Goal: Find specific fact: Find specific fact

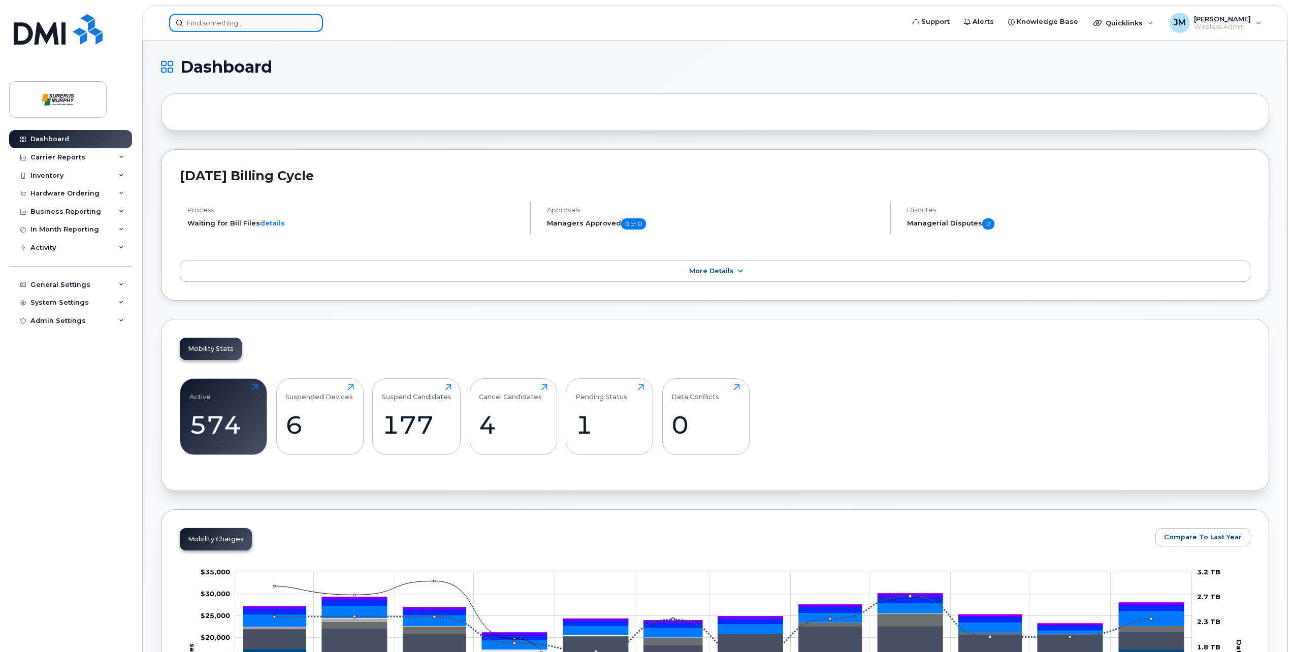
click at [202, 18] on input at bounding box center [246, 23] width 154 height 18
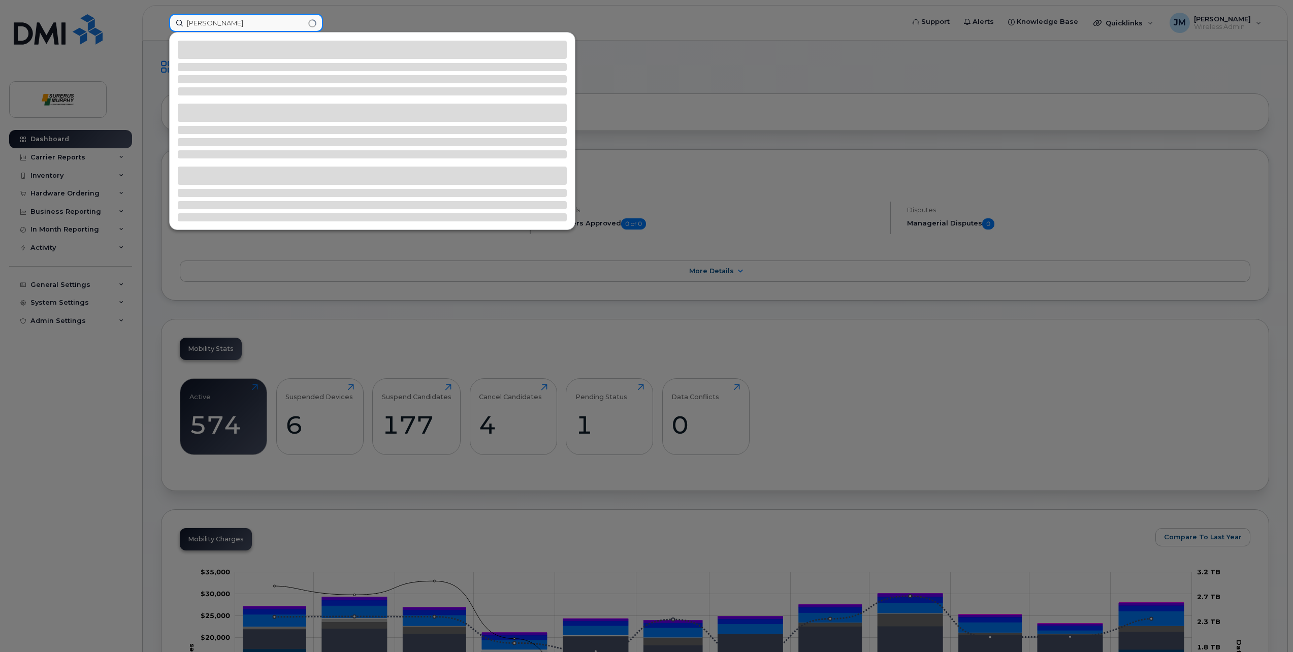
type input "[PERSON_NAME]"
click at [274, 26] on input "Nathan" at bounding box center [246, 23] width 154 height 18
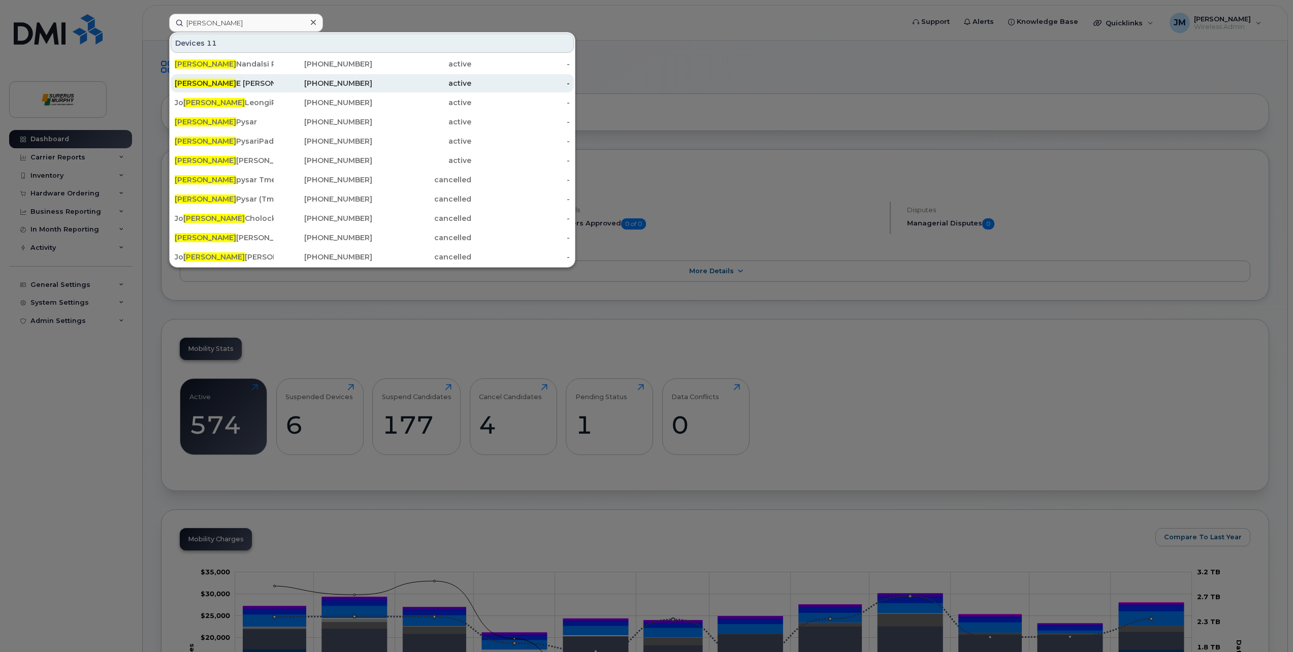
click at [263, 85] on div "Nathan E Landals" at bounding box center [224, 83] width 99 height 10
click at [258, 63] on div "Nathan Nandalsi Pad Egmp ." at bounding box center [224, 64] width 99 height 10
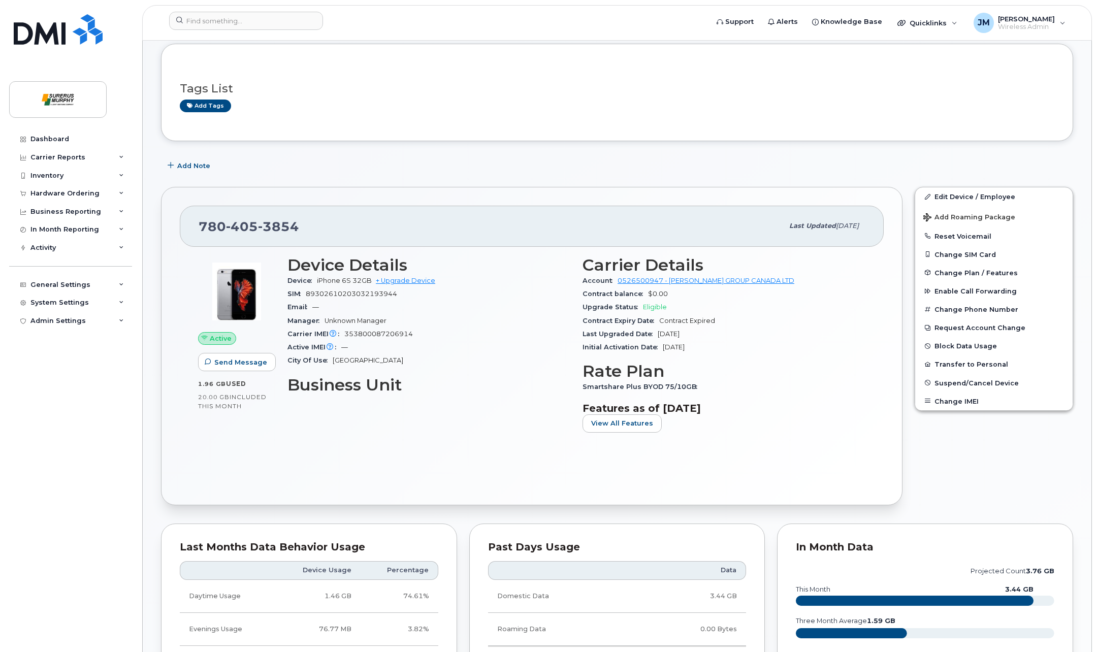
scroll to position [51, 0]
click at [248, 20] on input at bounding box center [246, 21] width 154 height 18
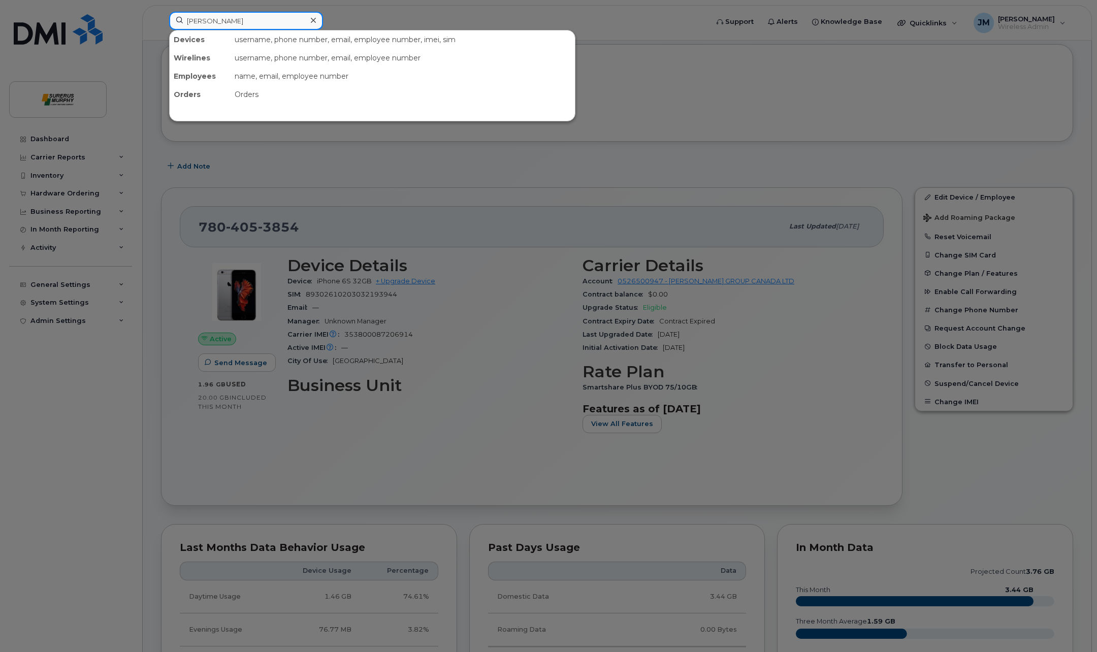
type input "[PERSON_NAME]"
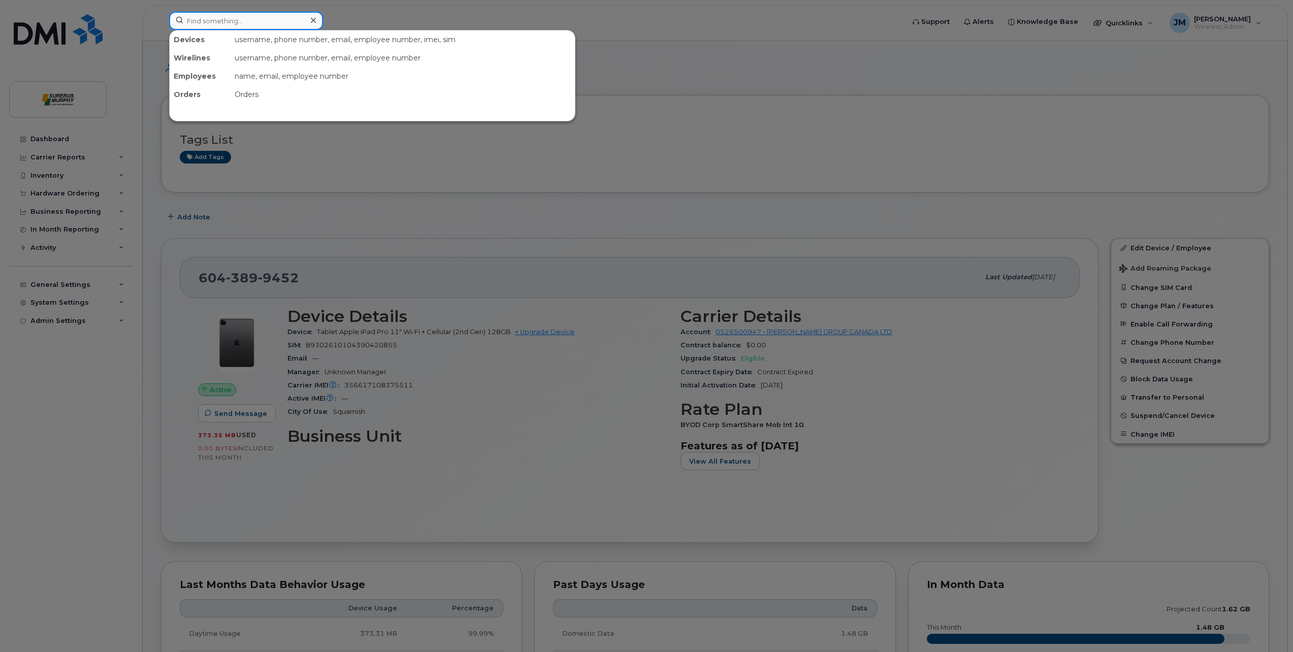
click at [234, 25] on input at bounding box center [246, 21] width 154 height 18
type input "Raza"
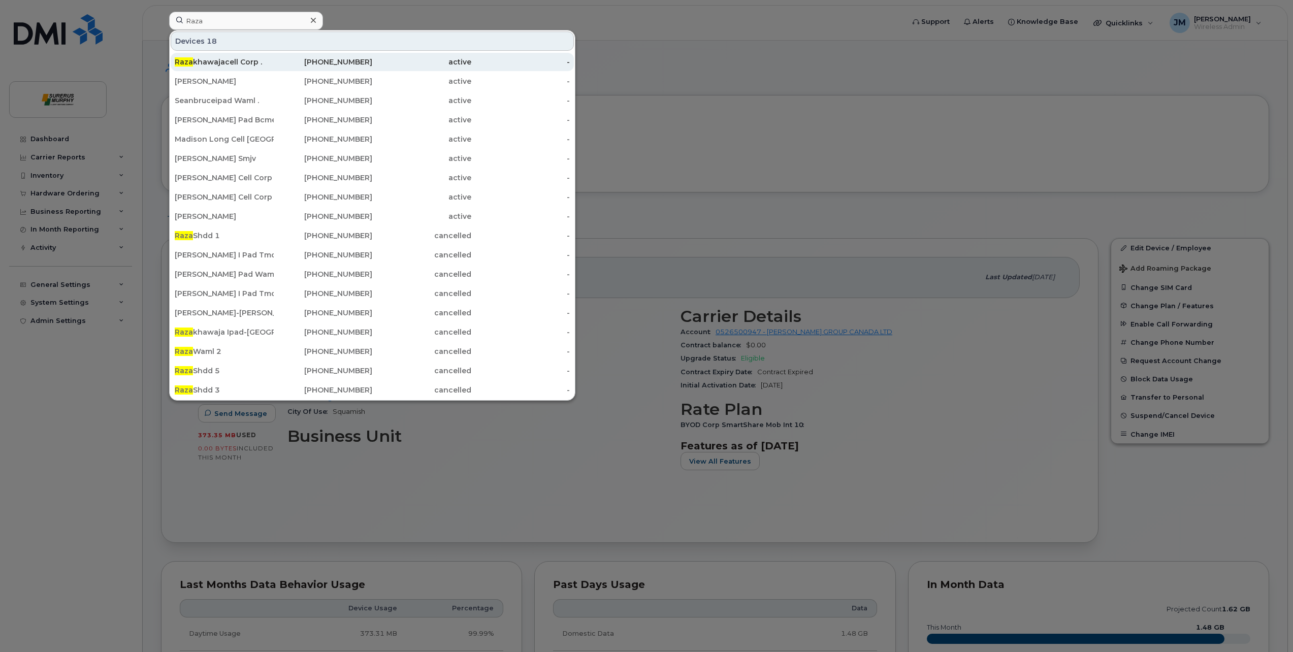
click at [243, 66] on div "Raza khawajacell Corp ." at bounding box center [224, 62] width 99 height 10
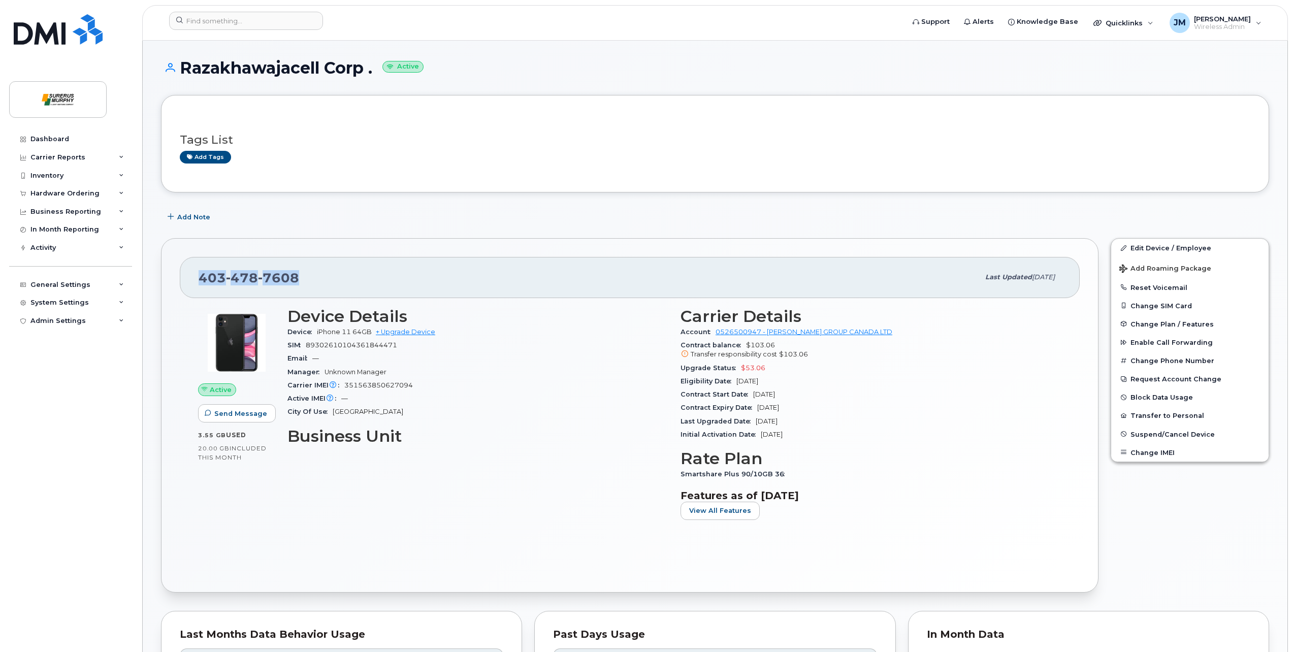
drag, startPoint x: 302, startPoint y: 276, endPoint x: 186, endPoint y: 280, distance: 116.4
click at [186, 280] on div "403 478 7608 Last updated Sep 10, 2025" at bounding box center [630, 277] width 900 height 41
copy span "403 478 7608"
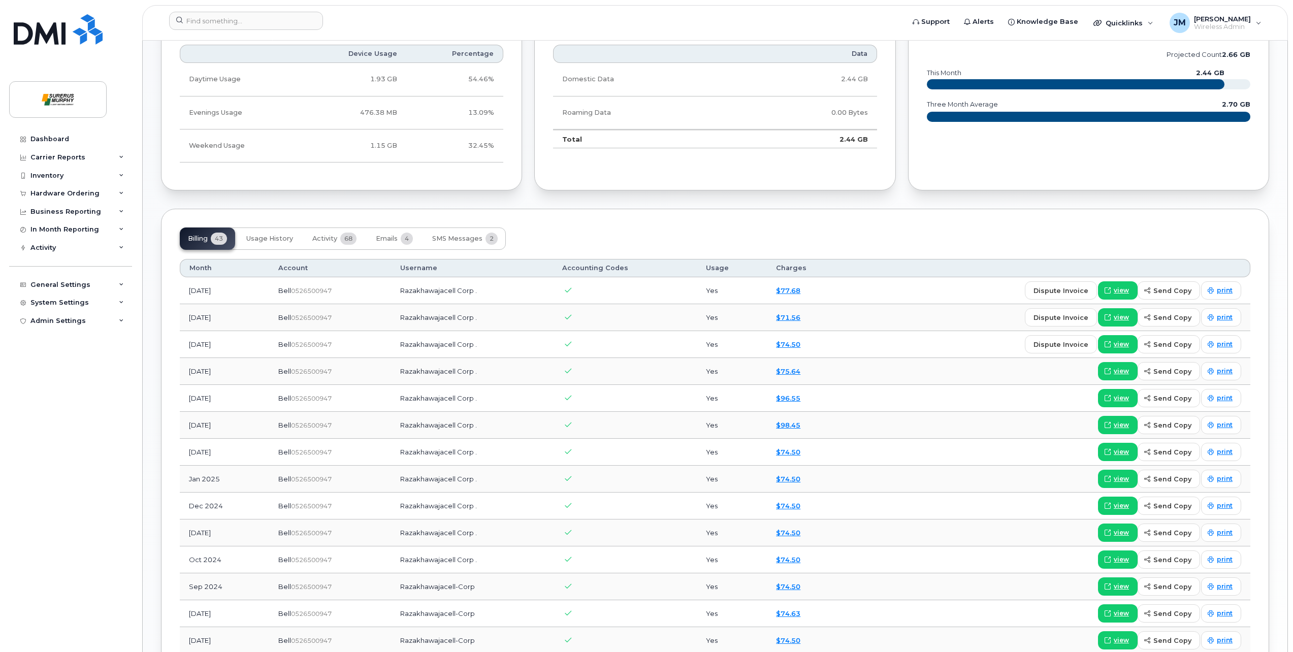
scroll to position [610, 0]
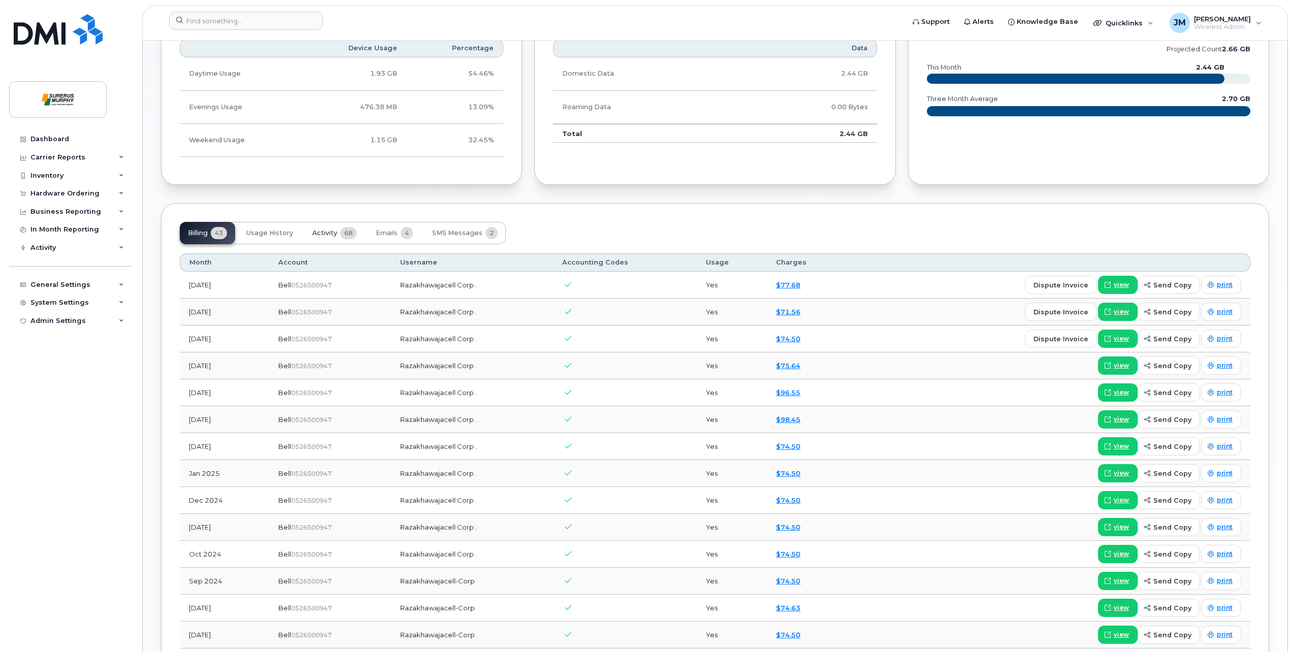
click at [319, 234] on span "Activity" at bounding box center [324, 233] width 25 height 8
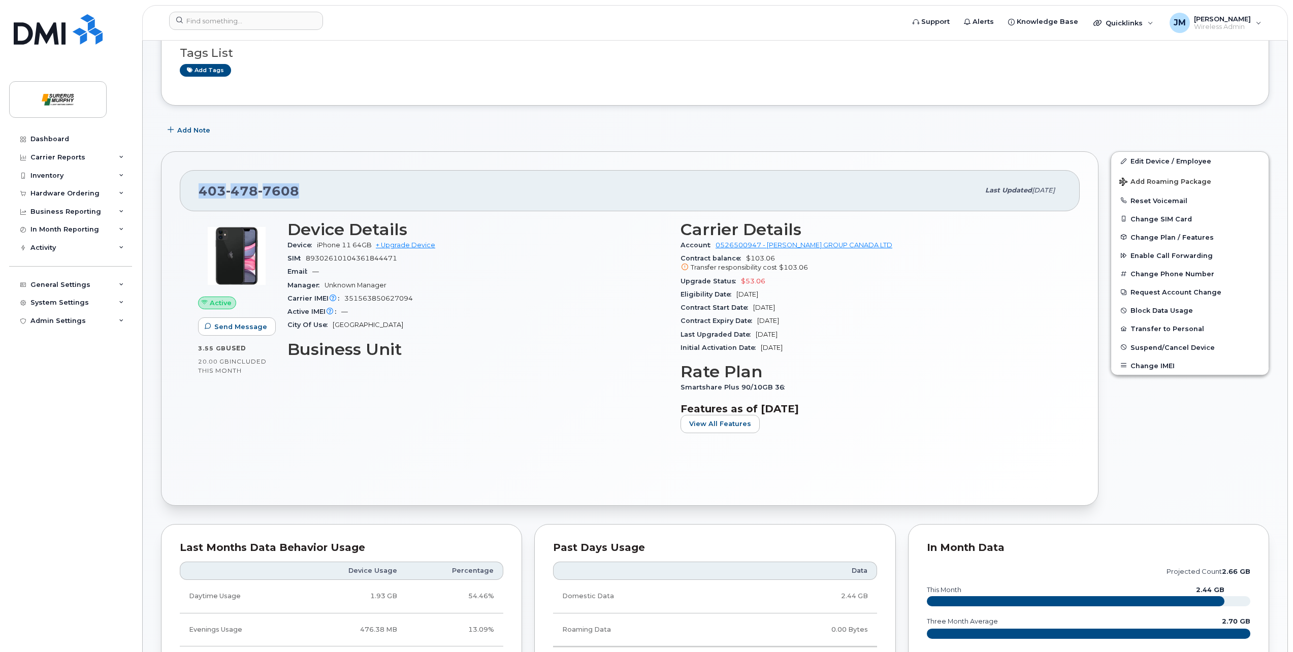
scroll to position [0, 0]
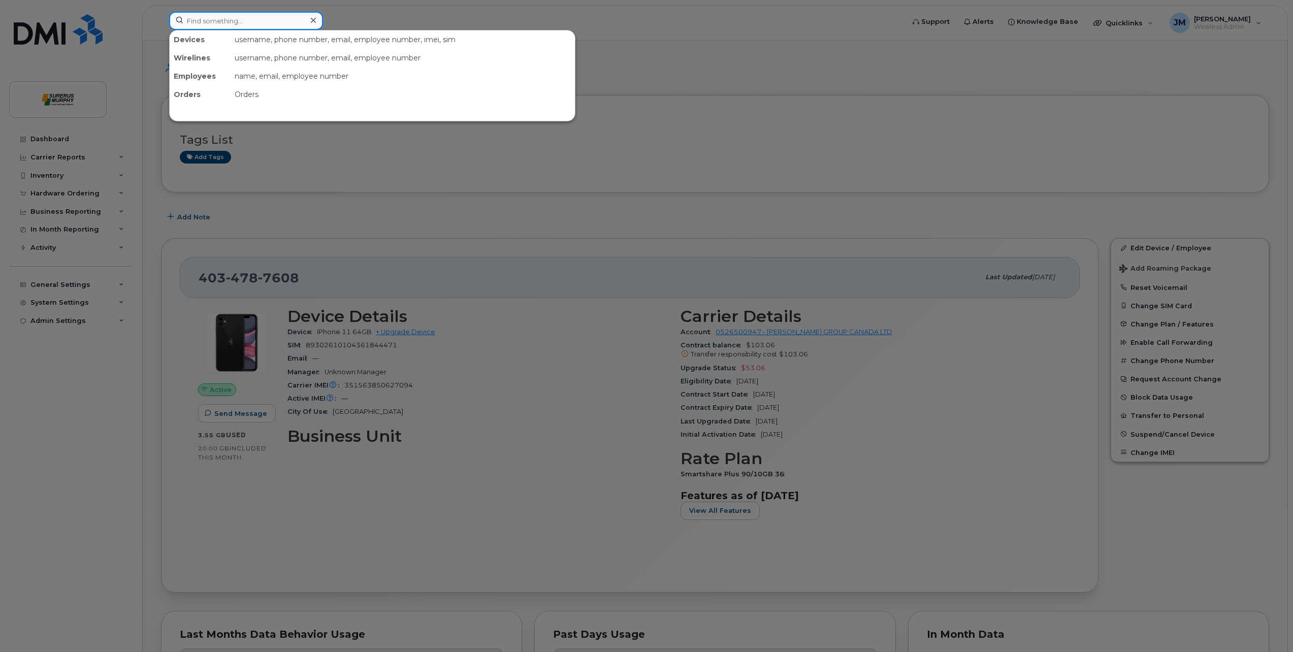
click at [230, 22] on input at bounding box center [246, 21] width 154 height 18
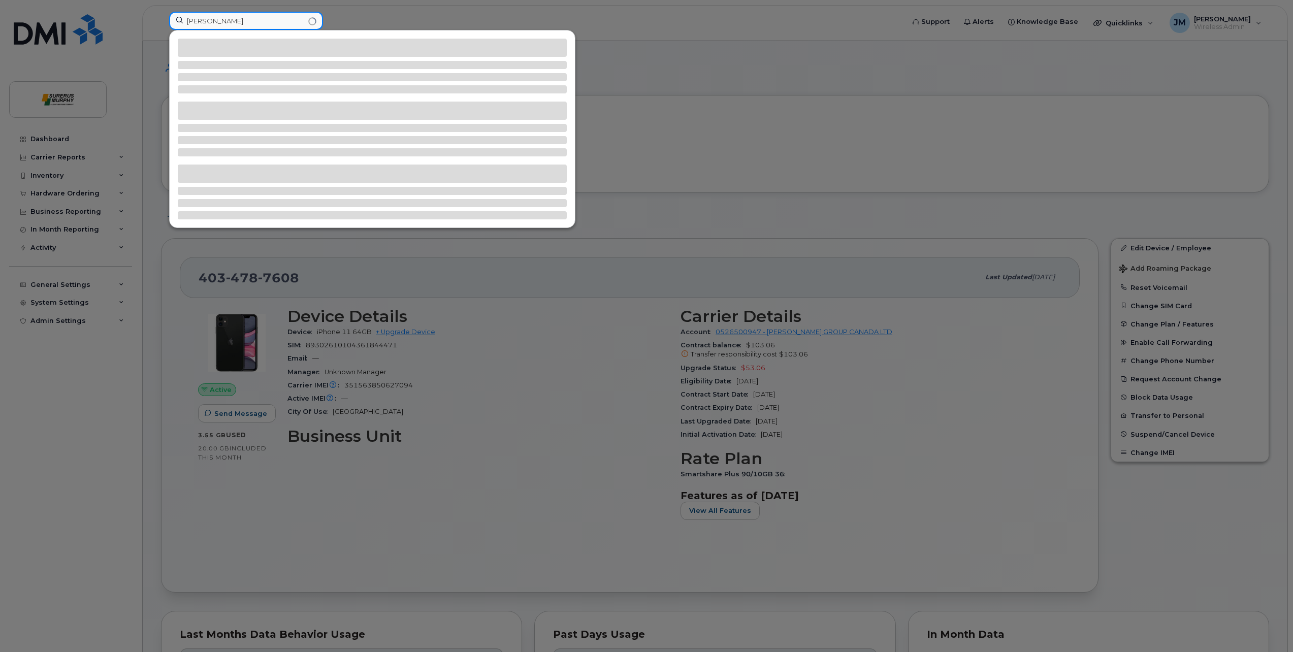
type input "Nathan"
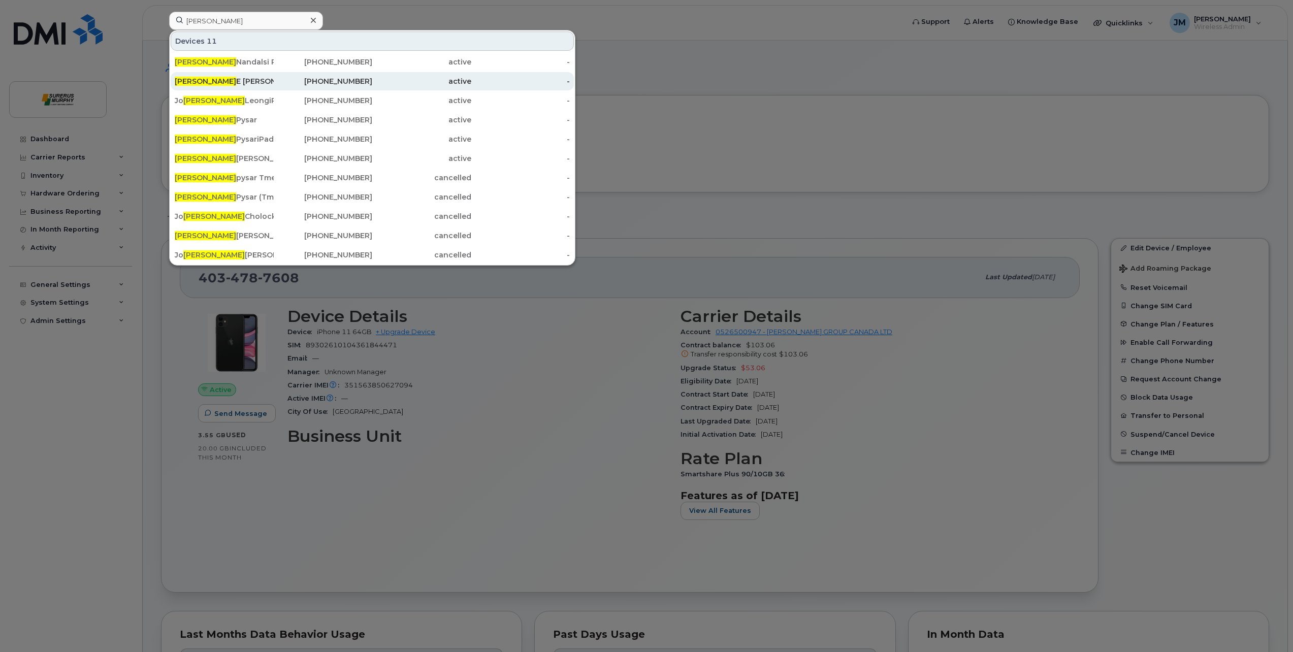
click at [241, 84] on div "Nathan E Landals" at bounding box center [224, 81] width 99 height 10
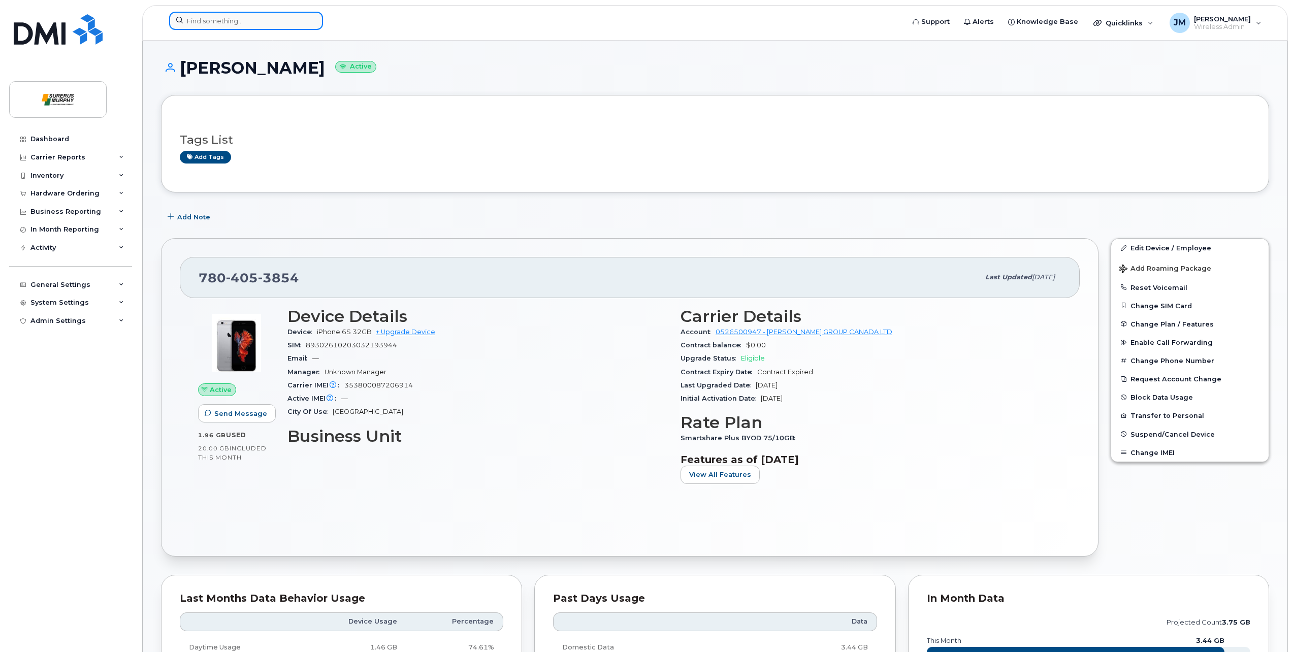
click at [248, 23] on input at bounding box center [246, 21] width 154 height 18
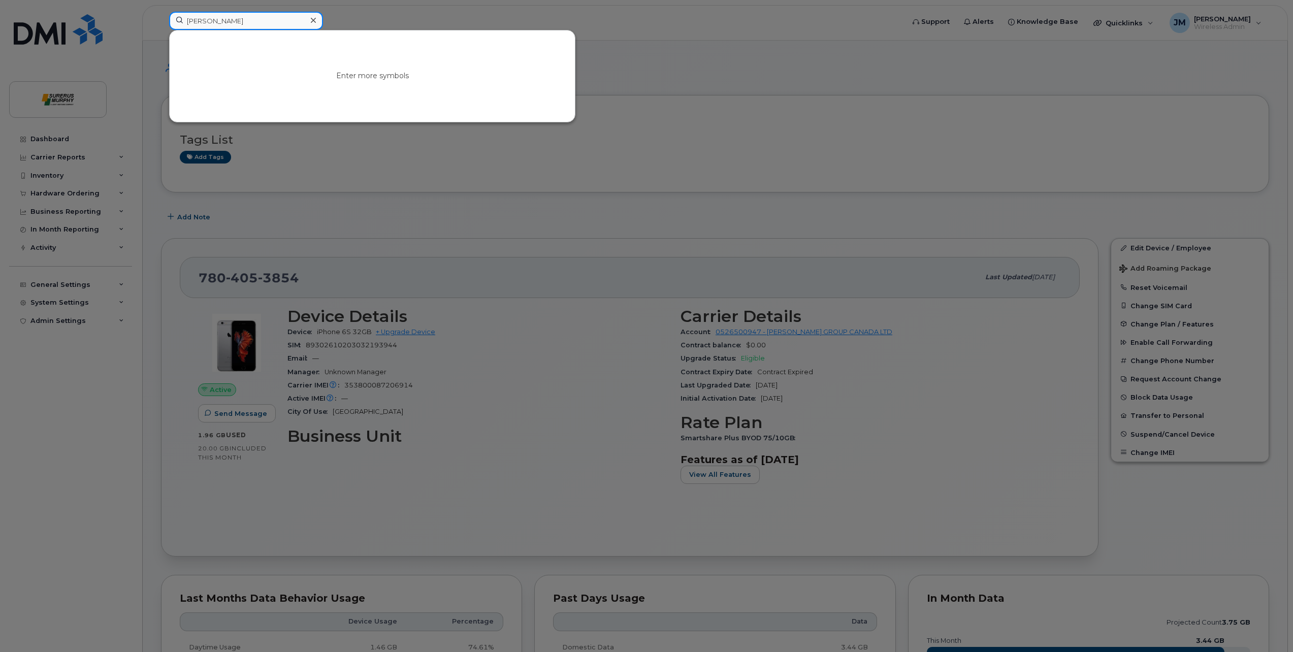
type input "Nathan"
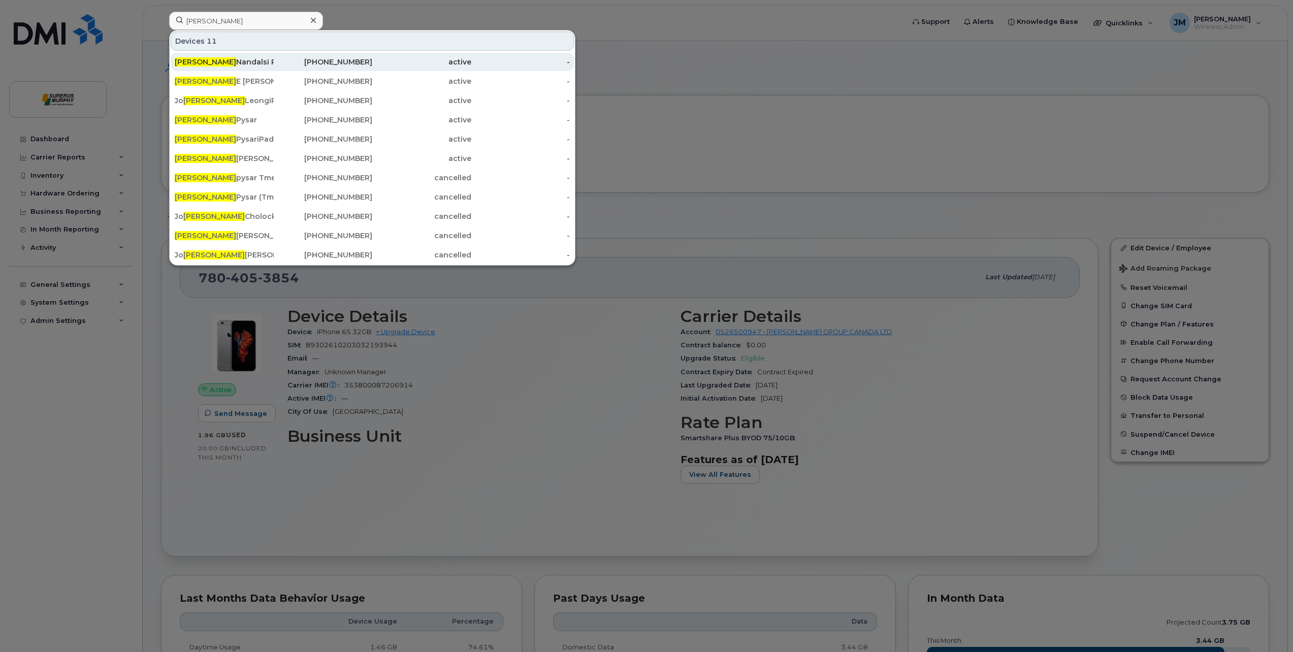
click at [256, 66] on div "Nathan Nandalsi Pad Egmp ." at bounding box center [224, 62] width 99 height 10
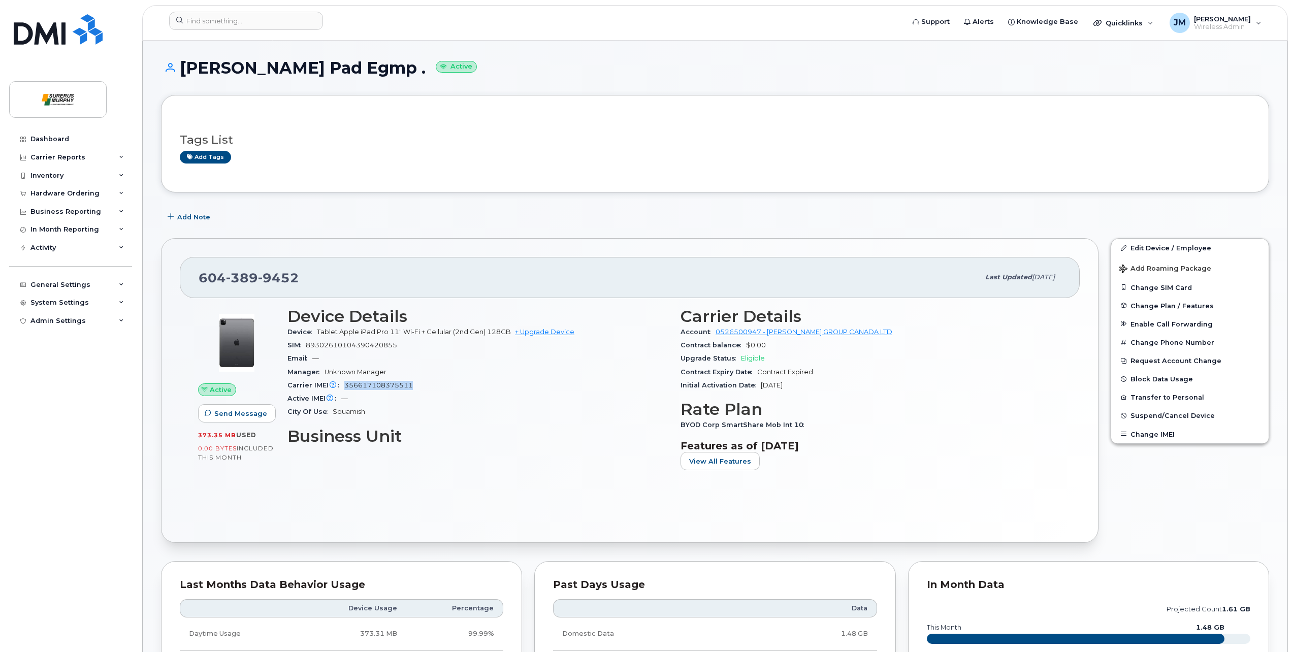
drag, startPoint x: 419, startPoint y: 384, endPoint x: 345, endPoint y: 384, distance: 73.7
click at [345, 384] on div "Carrier IMEI Carrier IMEI is reported during the last billing cycle or change o…" at bounding box center [478, 385] width 381 height 13
copy span "356617108375511"
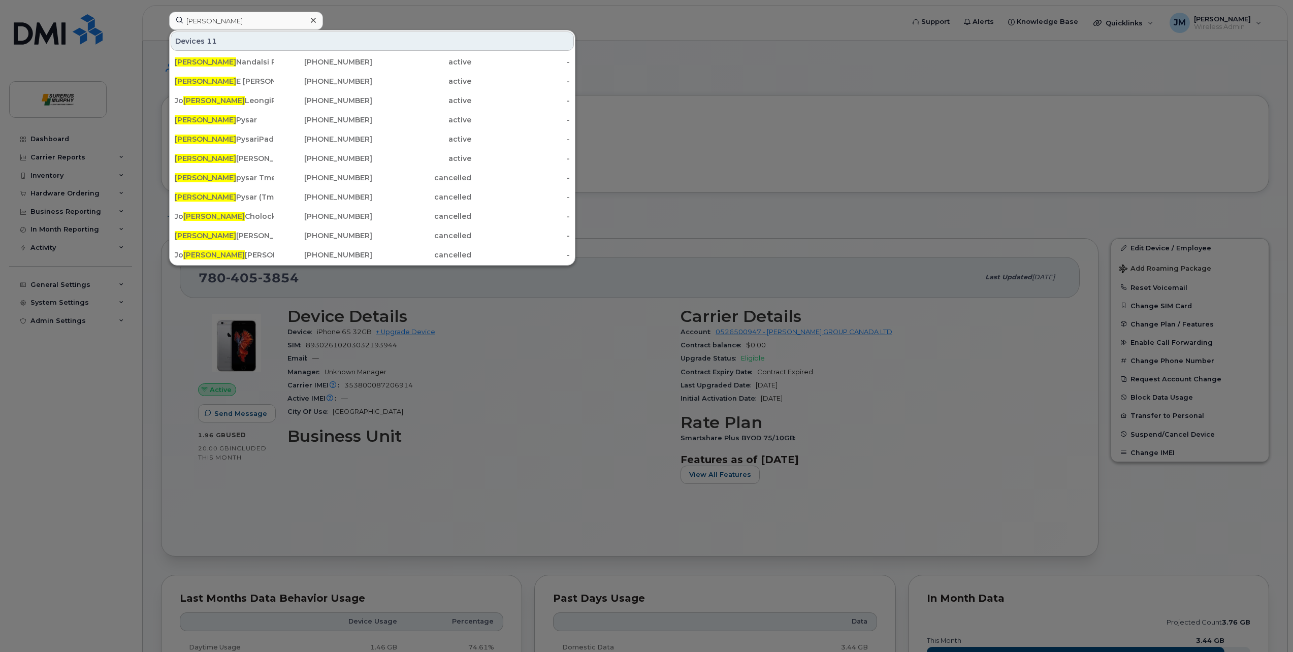
scroll to position [51, 0]
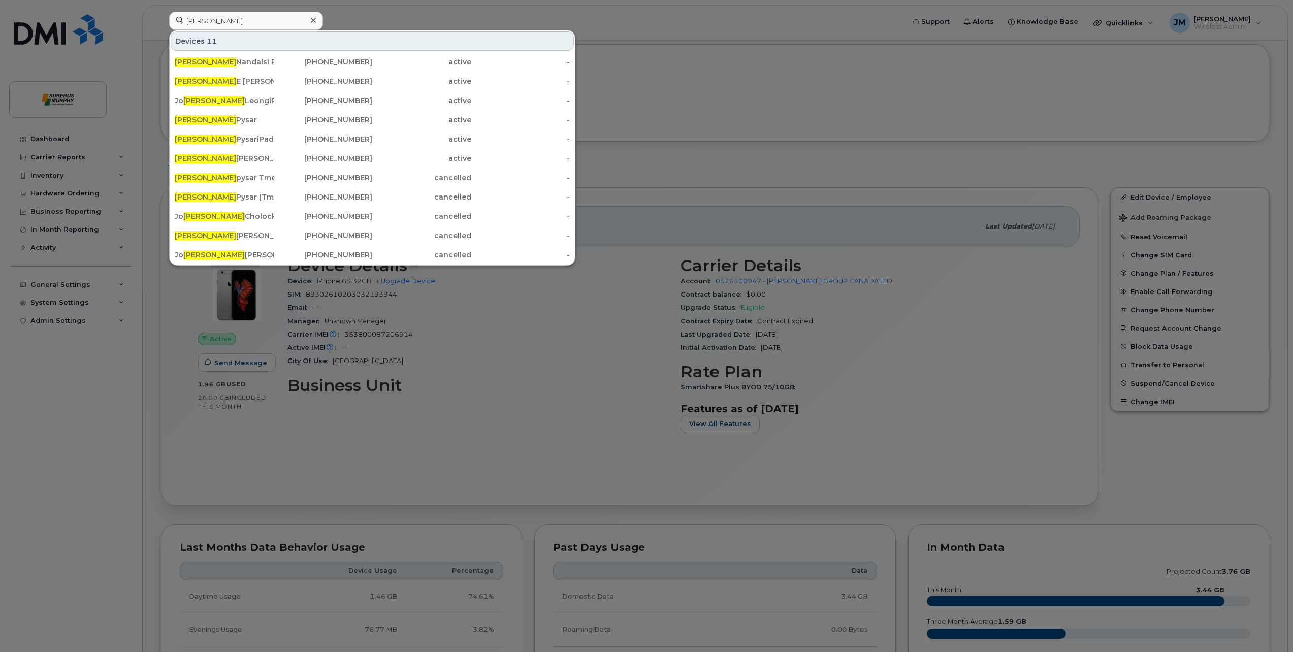
click at [661, 206] on div at bounding box center [646, 326] width 1293 height 652
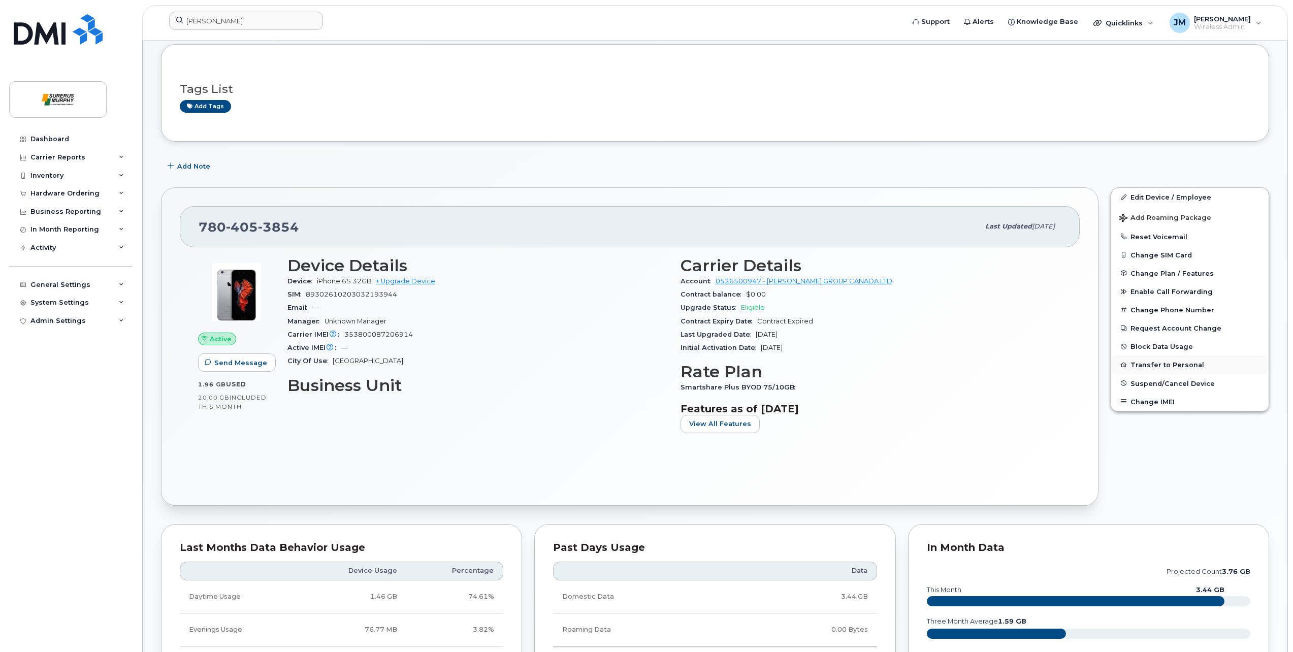
click at [1187, 364] on button "Transfer to Personal" at bounding box center [1189, 365] width 157 height 18
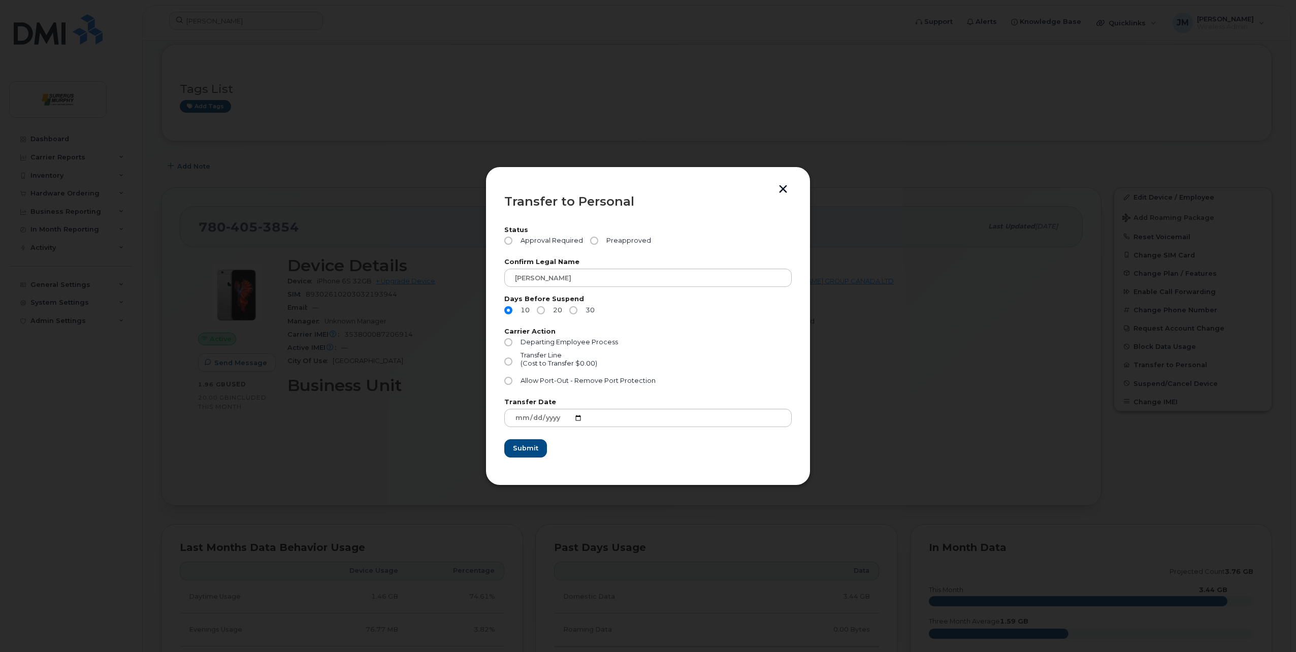
click at [784, 189] on button "button" at bounding box center [783, 190] width 15 height 11
